Goal: Information Seeking & Learning: Learn about a topic

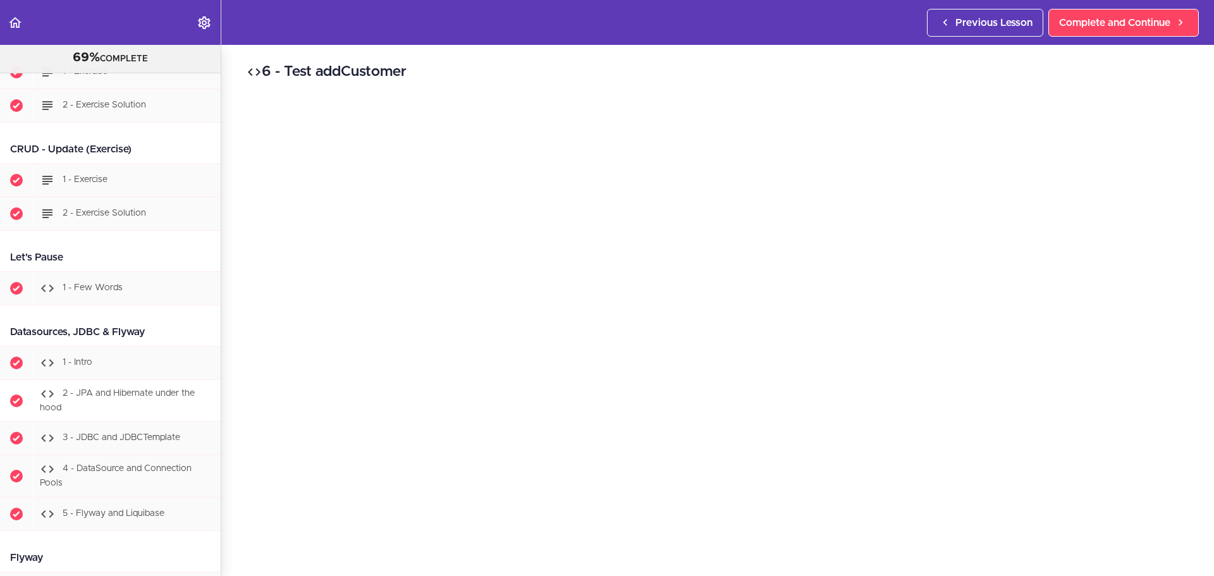
scroll to position [4088, 0]
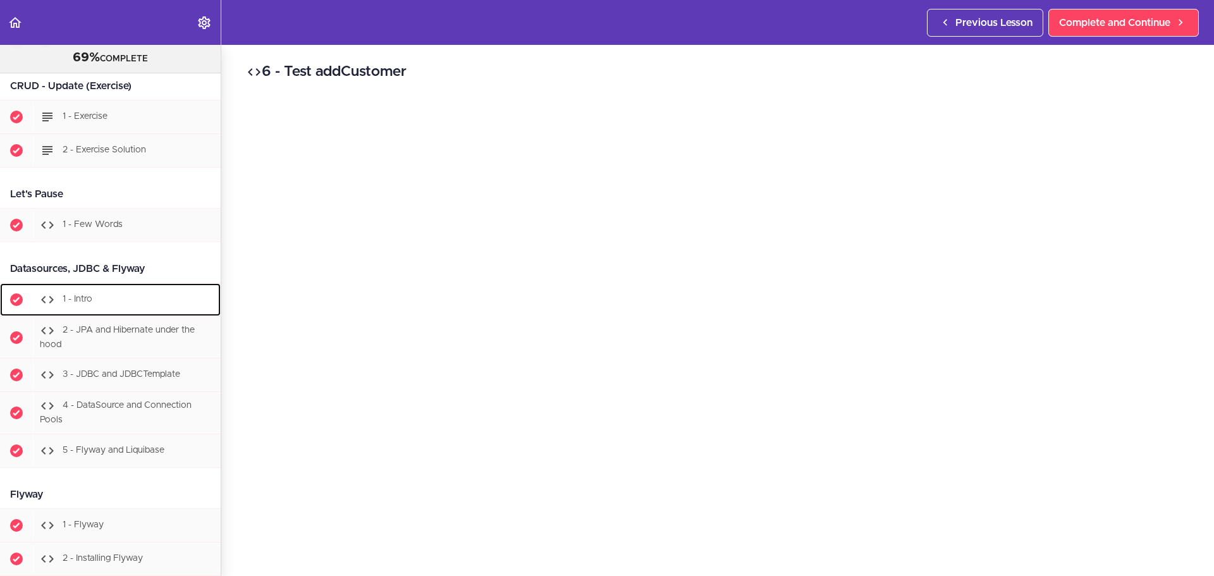
click at [108, 314] on div "1 - Intro" at bounding box center [127, 300] width 188 height 28
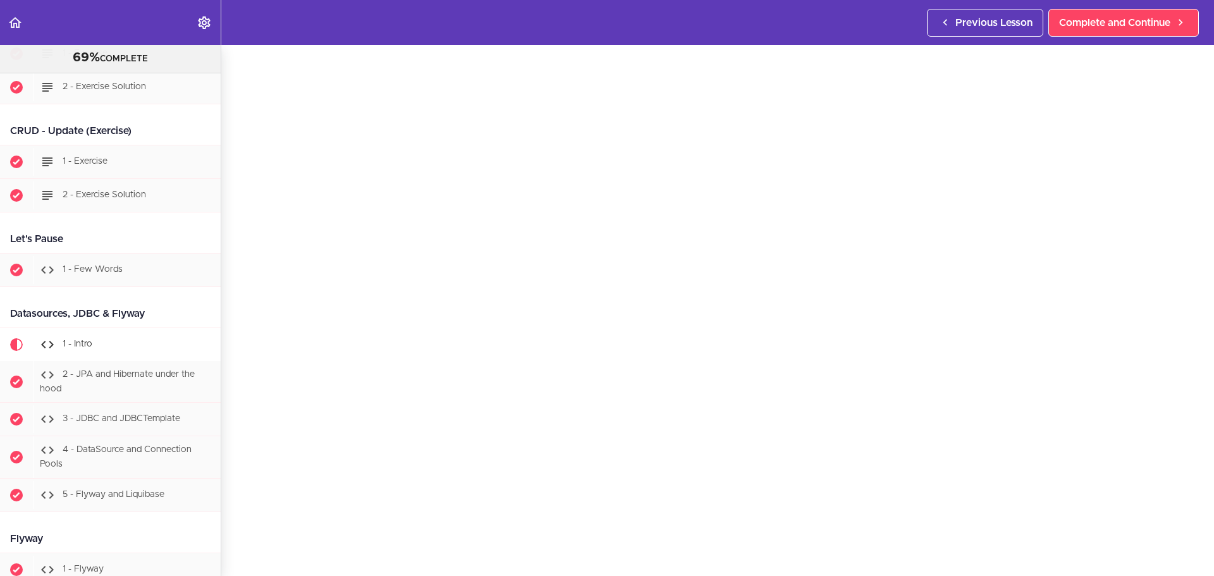
scroll to position [63, 0]
click at [1063, 30] on link "Complete and Continue" at bounding box center [1123, 23] width 150 height 28
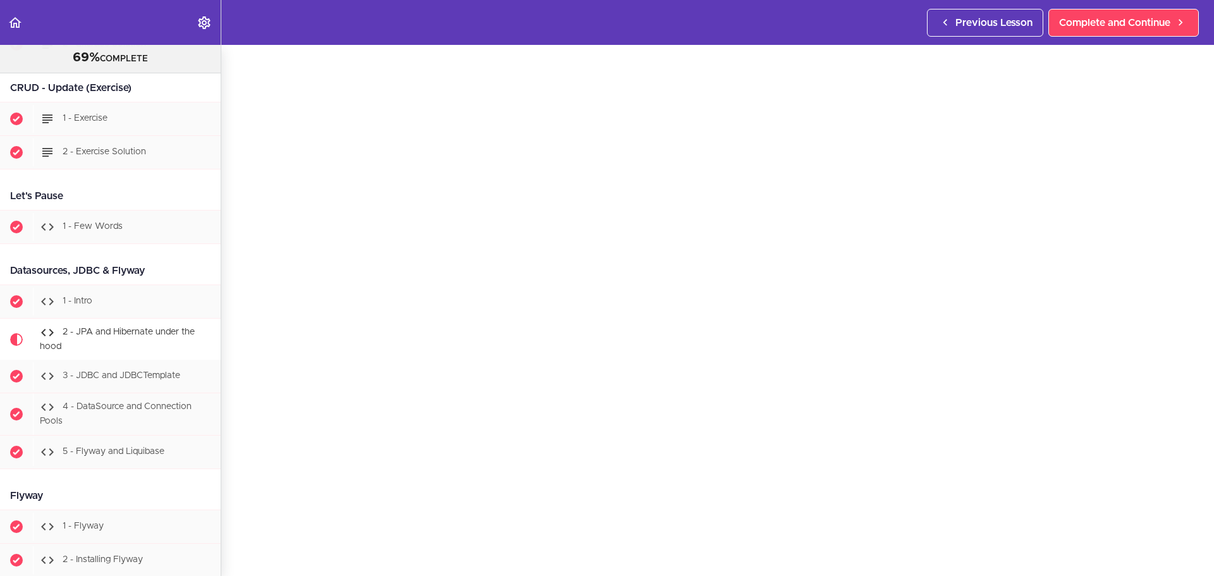
scroll to position [4109, 0]
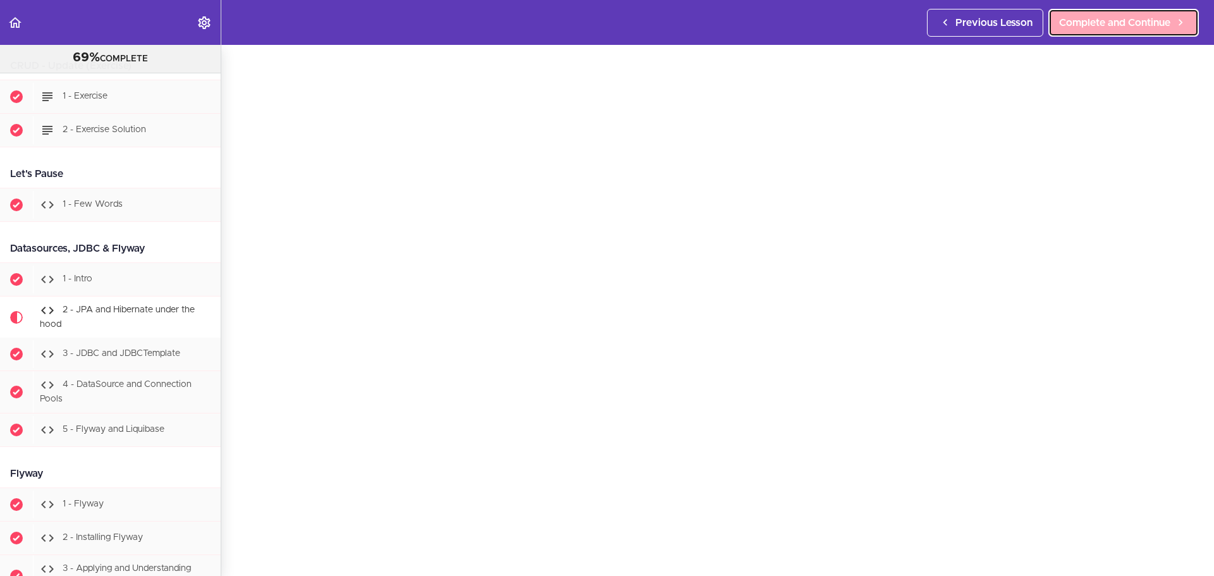
click at [1163, 9] on link "Complete and Continue" at bounding box center [1123, 23] width 150 height 28
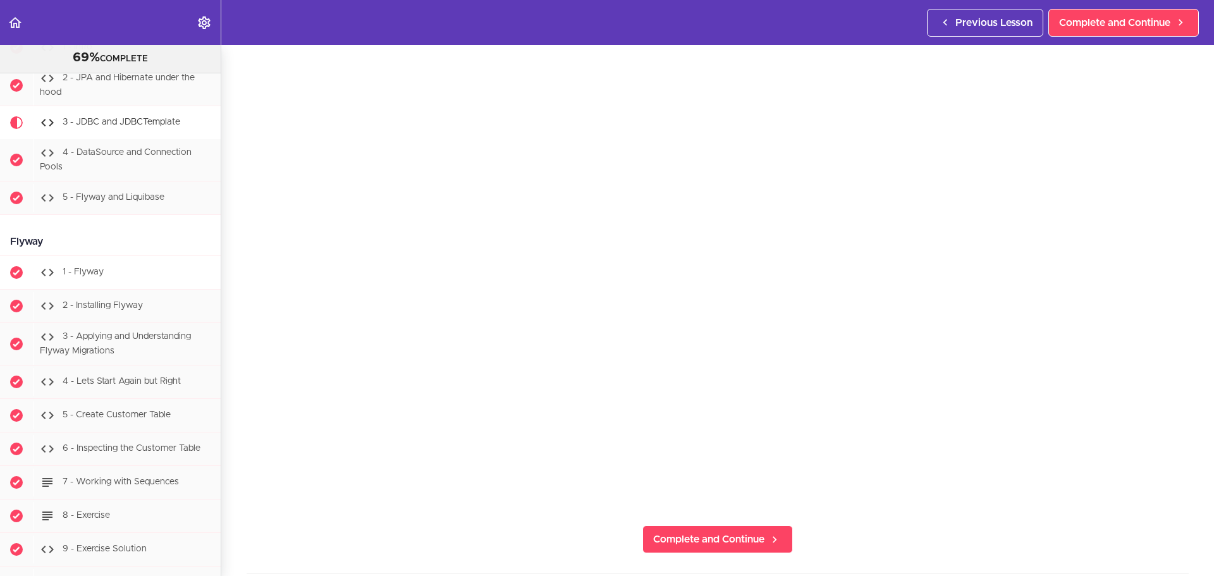
scroll to position [4309, 0]
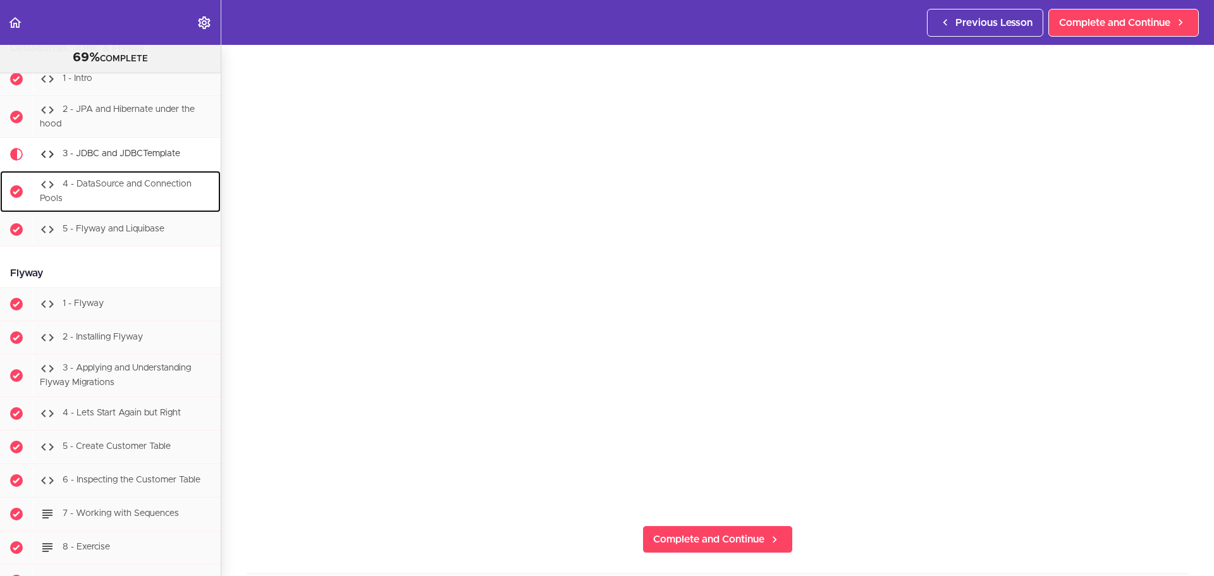
click at [136, 201] on span "4 - DataSource and Connection Pools" at bounding box center [116, 191] width 152 height 23
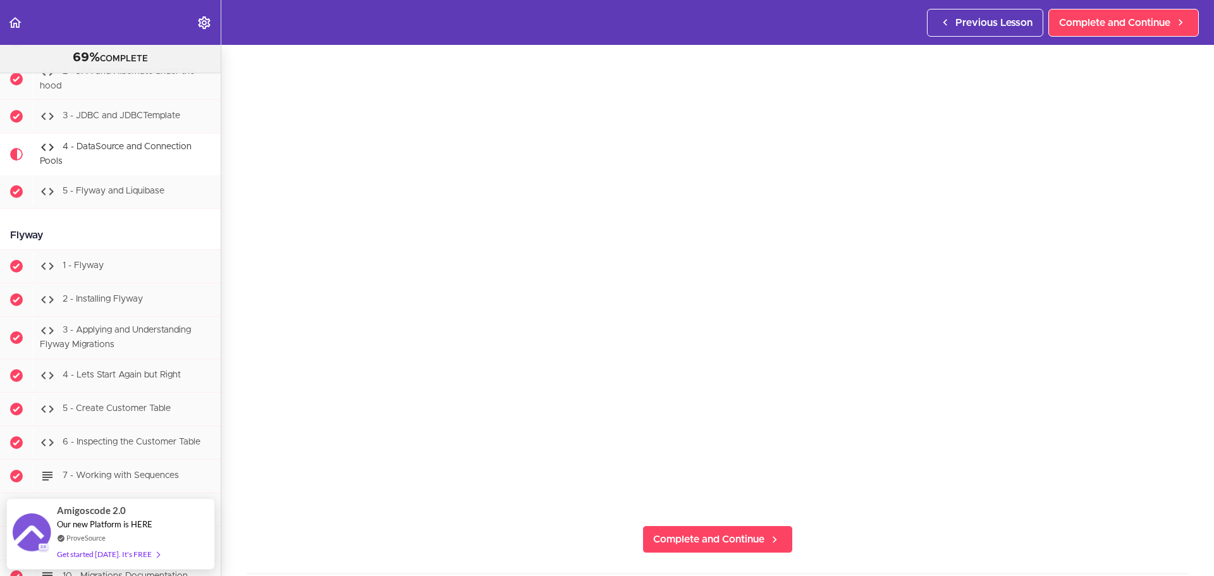
scroll to position [4279, 0]
